Goal: Task Accomplishment & Management: Manage account settings

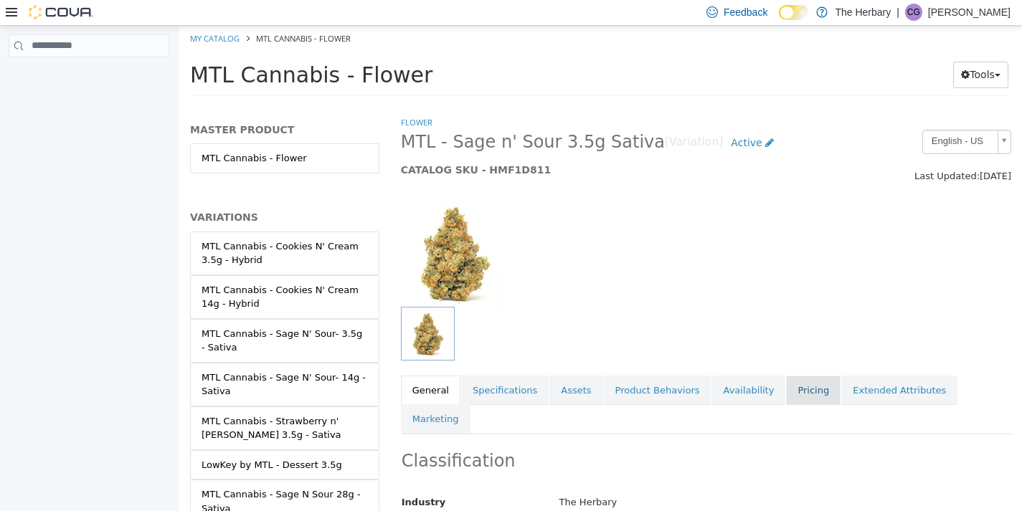
click at [786, 385] on link "Pricing" at bounding box center [813, 390] width 54 height 30
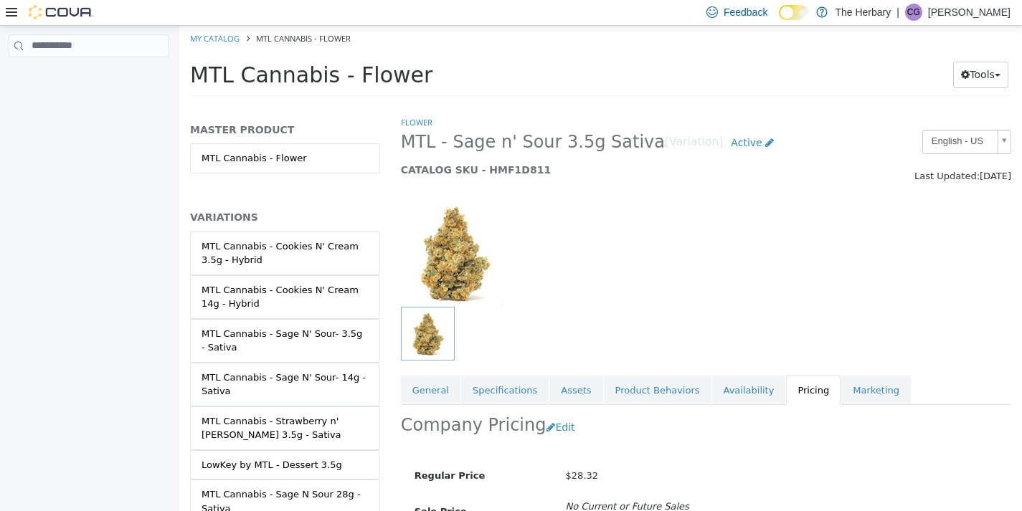
scroll to position [117, 0]
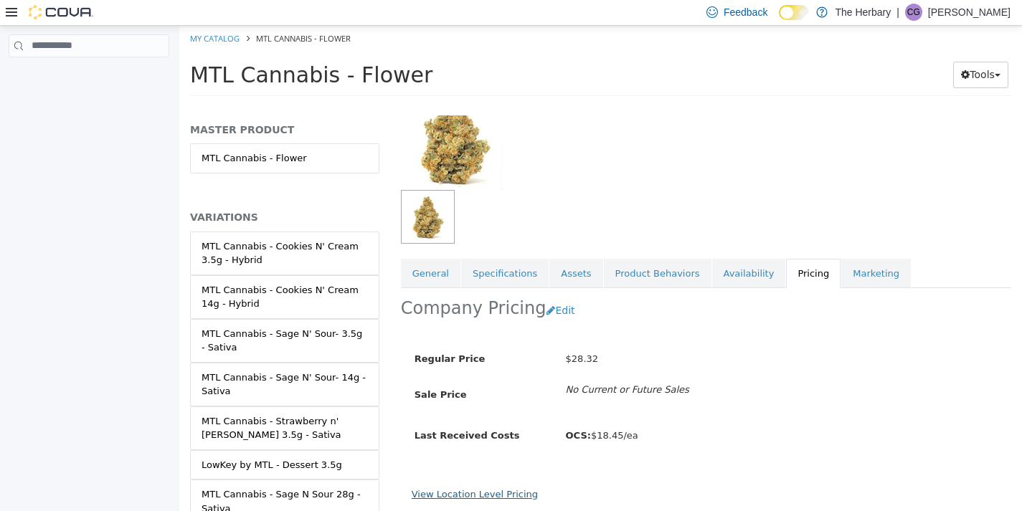
click at [450, 489] on link "View Location Level Pricing" at bounding box center [475, 493] width 126 height 11
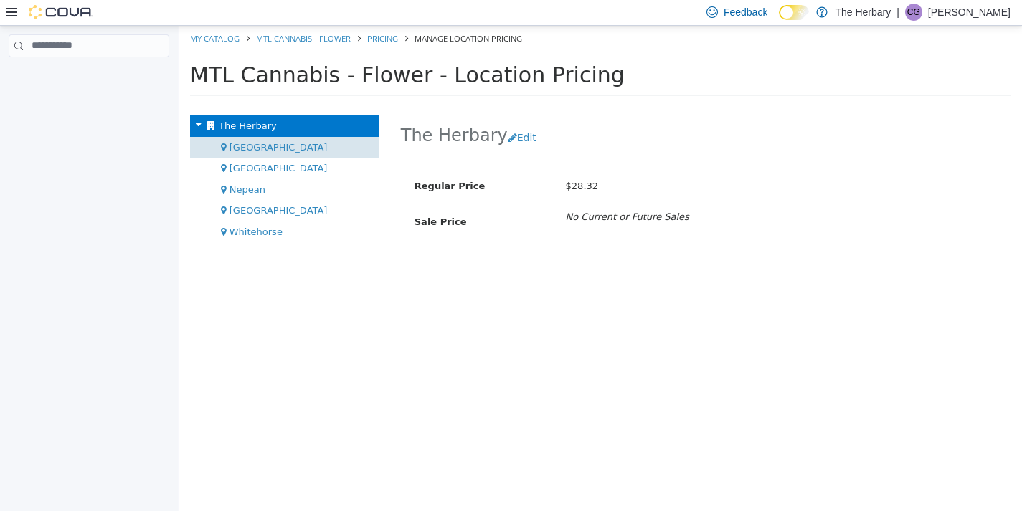
click at [260, 151] on span "[GEOGRAPHIC_DATA]" at bounding box center [278, 146] width 98 height 11
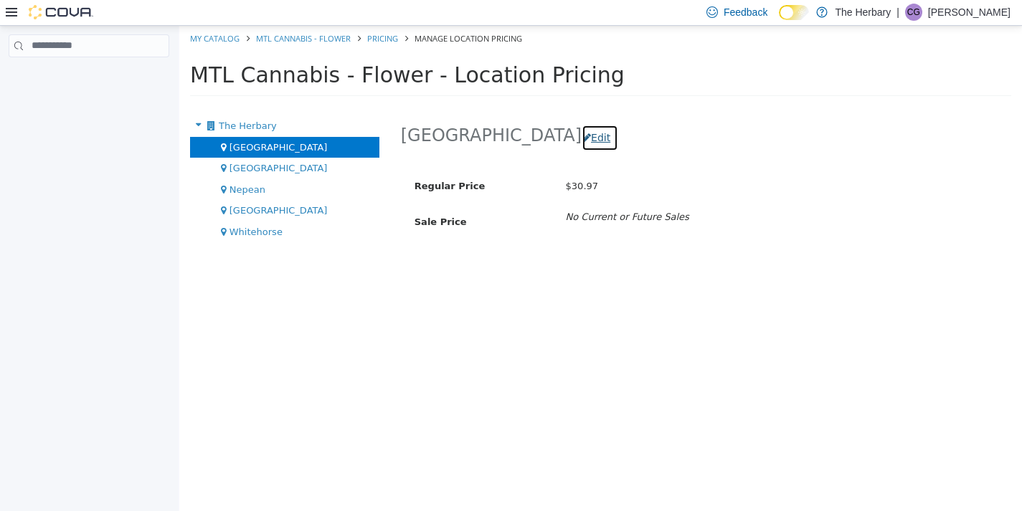
click at [581, 138] on button "Edit" at bounding box center [599, 137] width 37 height 27
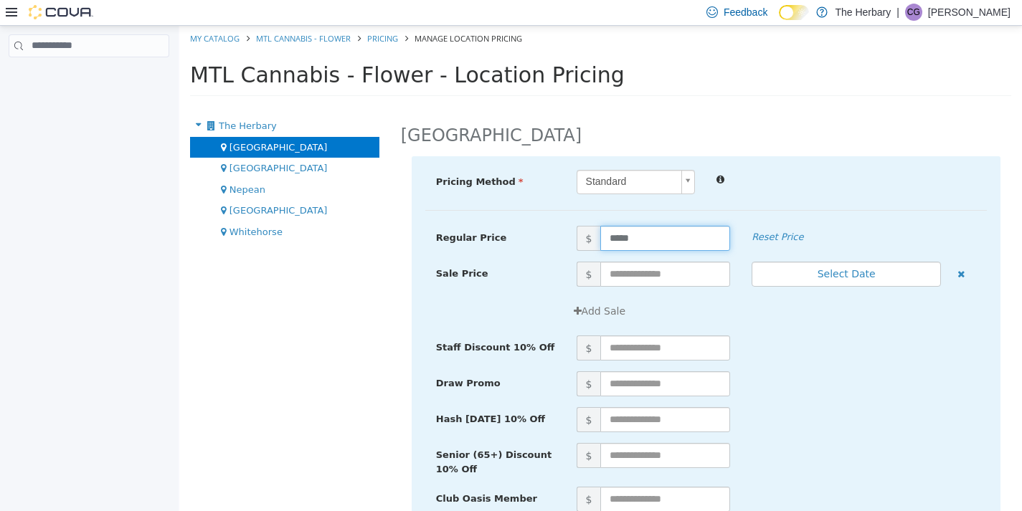
click at [655, 246] on input "*****" at bounding box center [665, 237] width 130 height 25
